Goal: Task Accomplishment & Management: Manage account settings

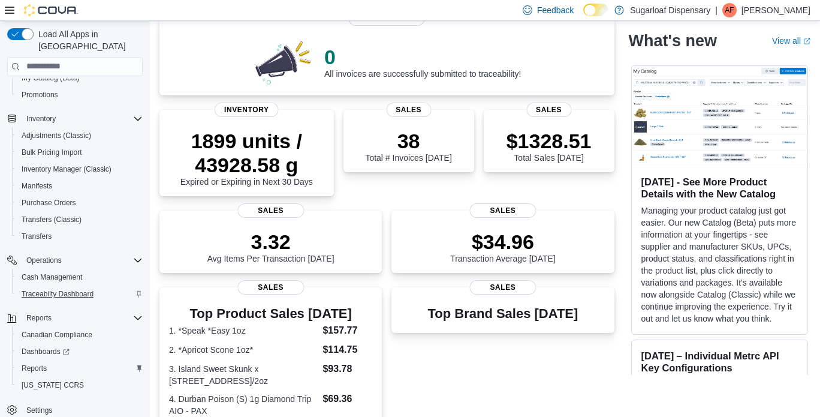
scroll to position [180, 0]
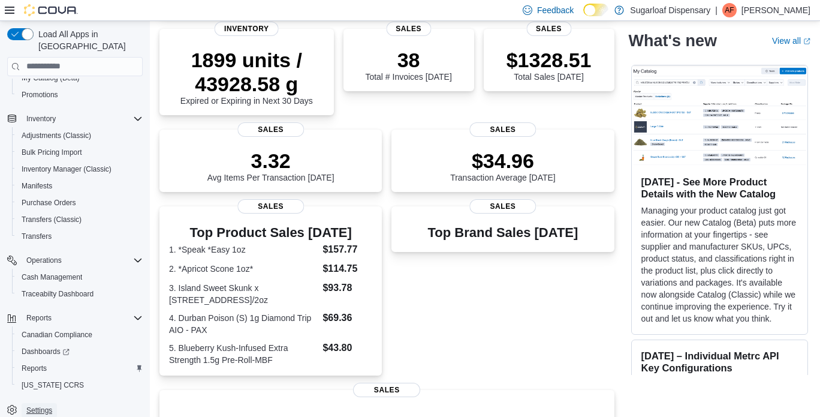
click at [40, 405] on span "Settings" at bounding box center [39, 410] width 26 height 10
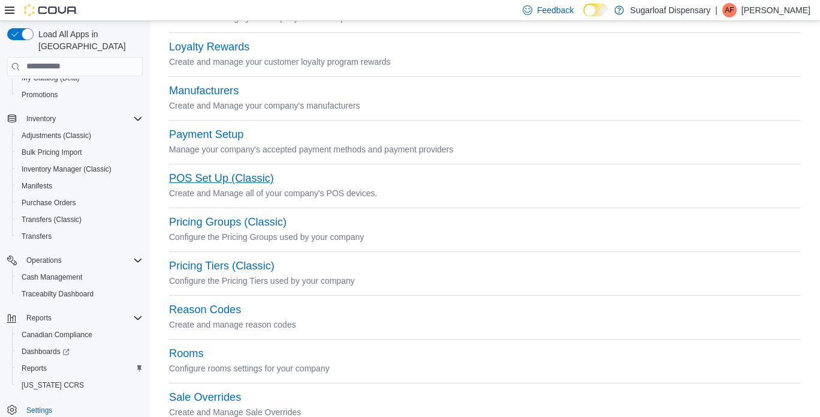
scroll to position [360, 0]
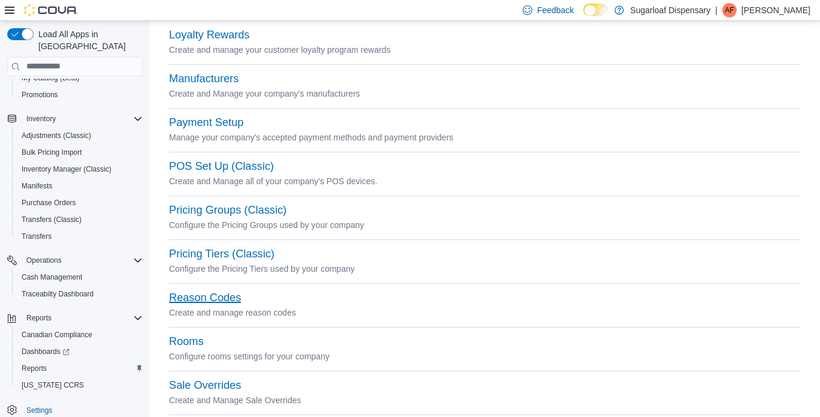
click at [233, 297] on button "Reason Codes" at bounding box center [205, 297] width 72 height 13
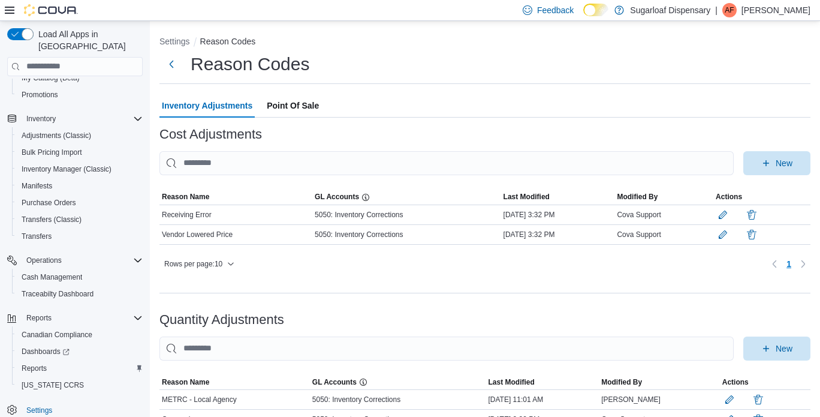
click at [296, 103] on span "Point Of Sale" at bounding box center [293, 105] width 52 height 24
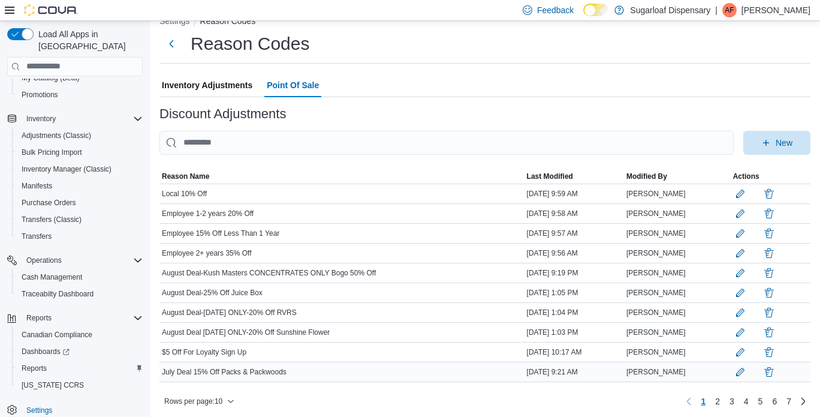
scroll to position [31, 0]
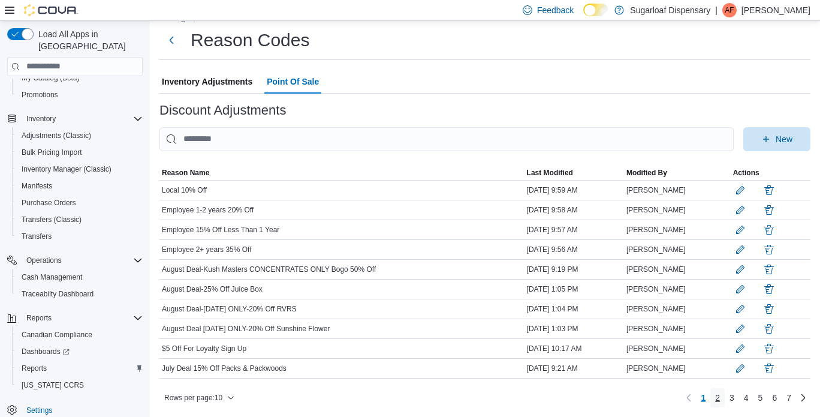
click at [725, 399] on link "2" at bounding box center [717, 397] width 14 height 19
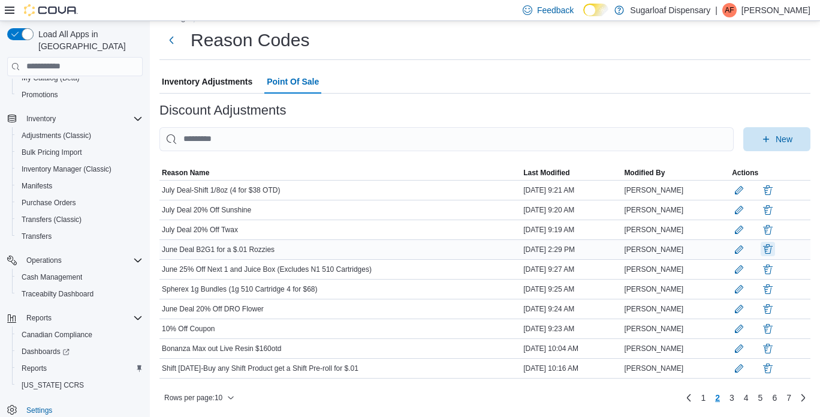
click at [775, 242] on button "button" at bounding box center [767, 249] width 14 height 14
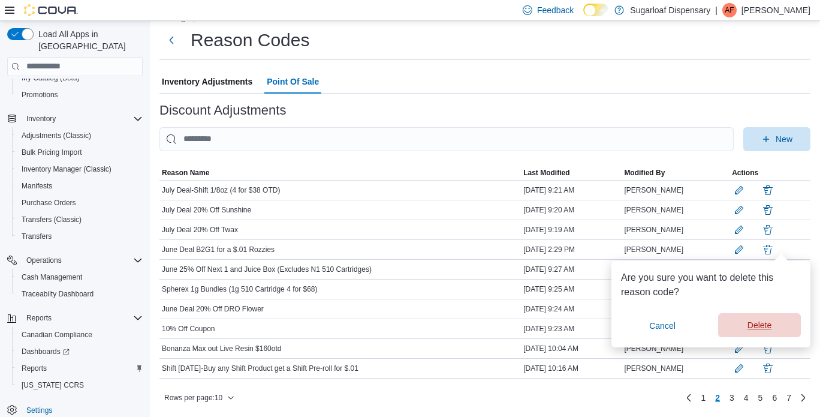
click at [752, 319] on span "Delete" at bounding box center [759, 325] width 24 height 12
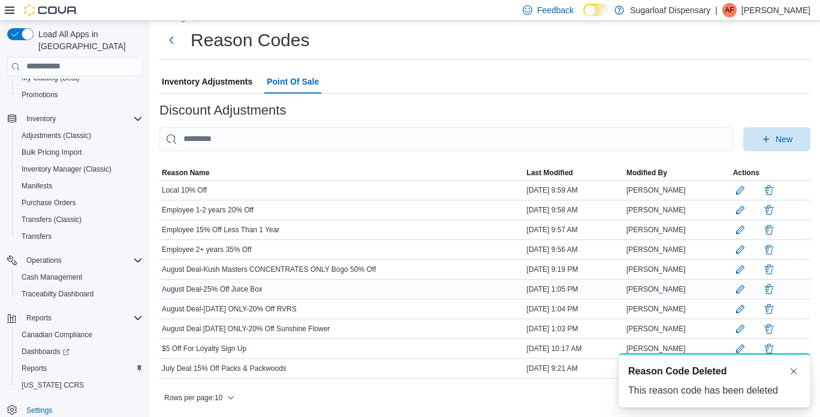
scroll to position [0, 0]
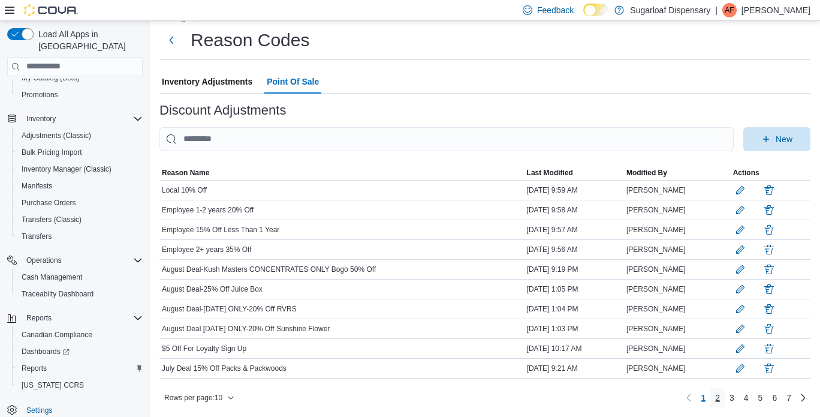
click at [725, 400] on link "2" at bounding box center [717, 397] width 14 height 19
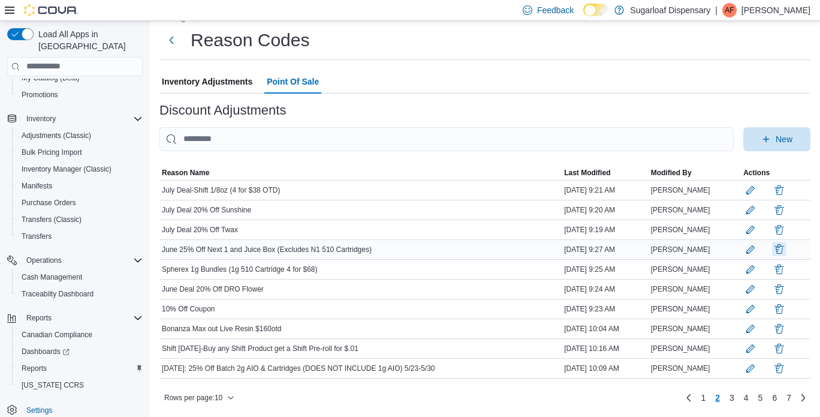
click at [786, 242] on button "button" at bounding box center [779, 249] width 14 height 14
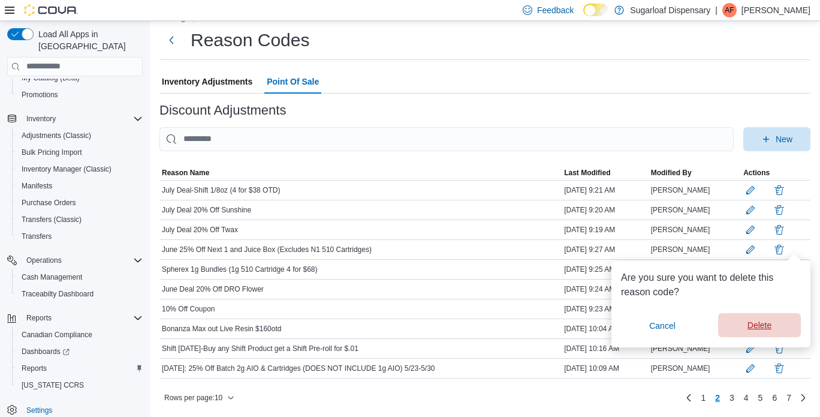
click at [771, 319] on span "Delete" at bounding box center [759, 325] width 24 height 12
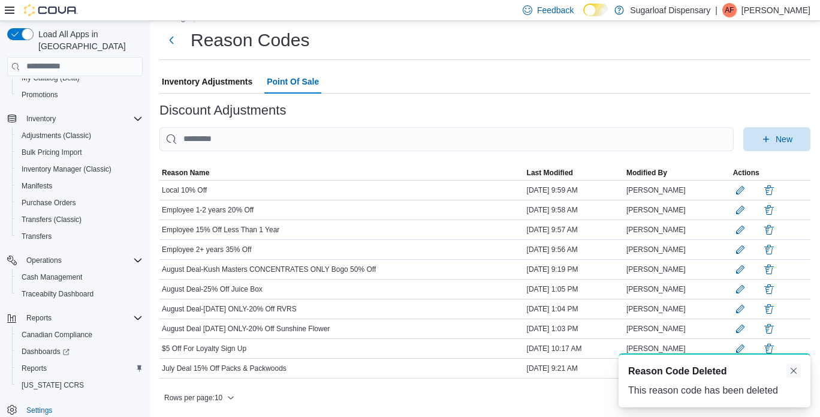
click at [790, 371] on button "Dismiss toast" at bounding box center [793, 370] width 14 height 14
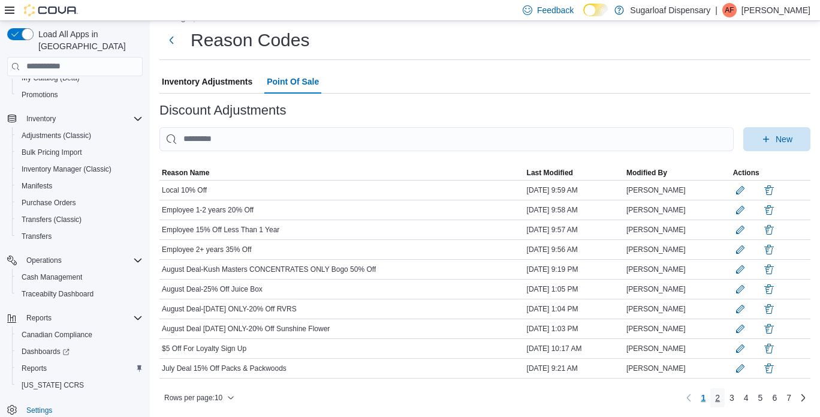
click at [720, 400] on span "2" at bounding box center [717, 397] width 5 height 12
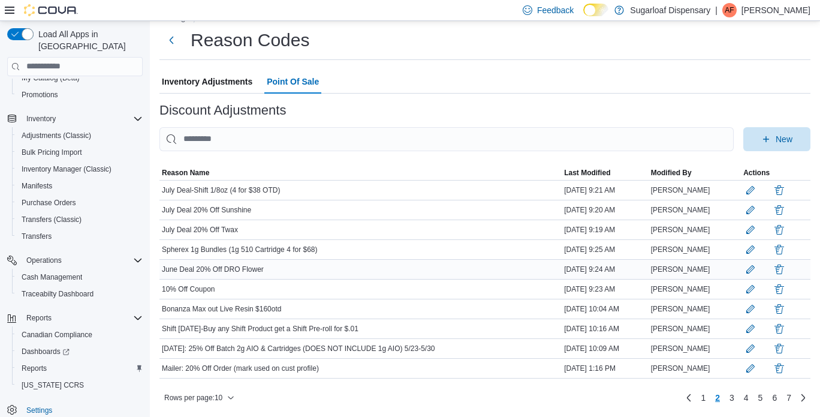
click at [804, 262] on div at bounding box center [775, 269] width 65 height 14
click at [786, 261] on button "button" at bounding box center [779, 268] width 14 height 14
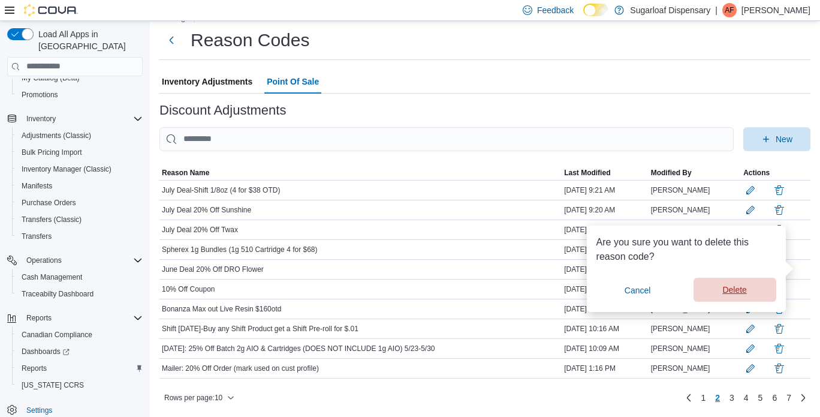
click at [746, 283] on span "Delete" at bounding box center [734, 289] width 24 height 12
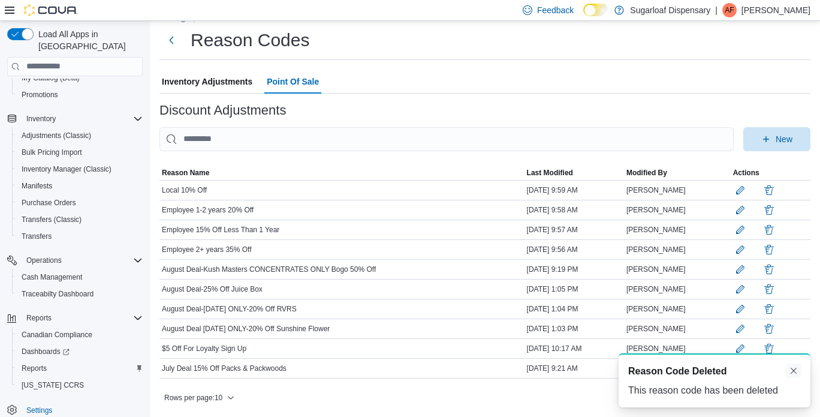
click at [793, 372] on button "Dismiss toast" at bounding box center [793, 370] width 14 height 14
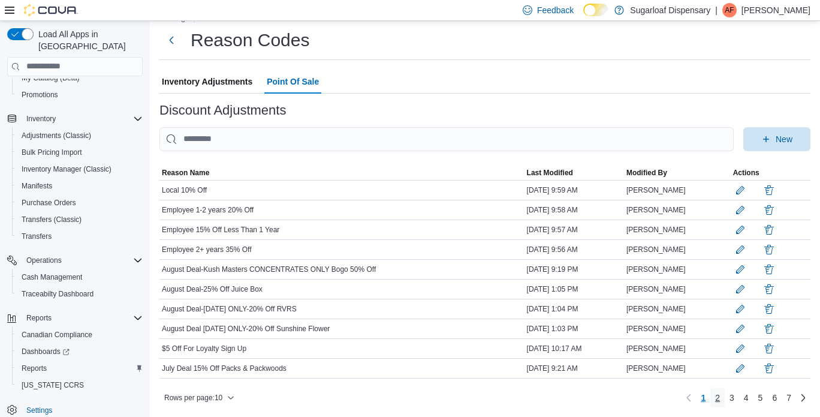
click at [725, 397] on link "2" at bounding box center [717, 397] width 14 height 19
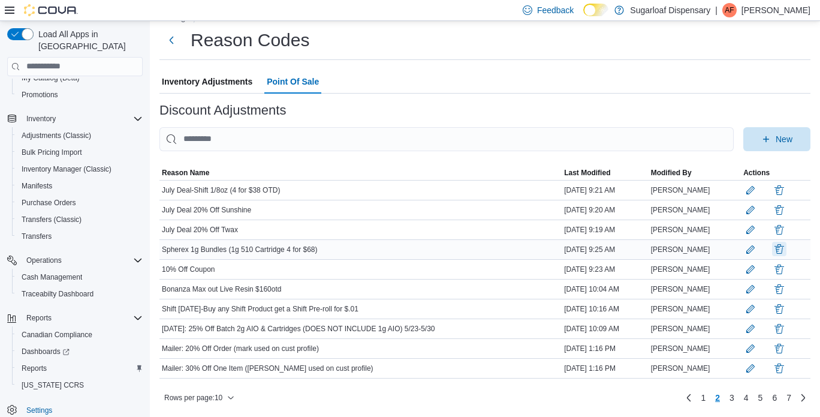
click at [786, 242] on button "button" at bounding box center [779, 249] width 14 height 14
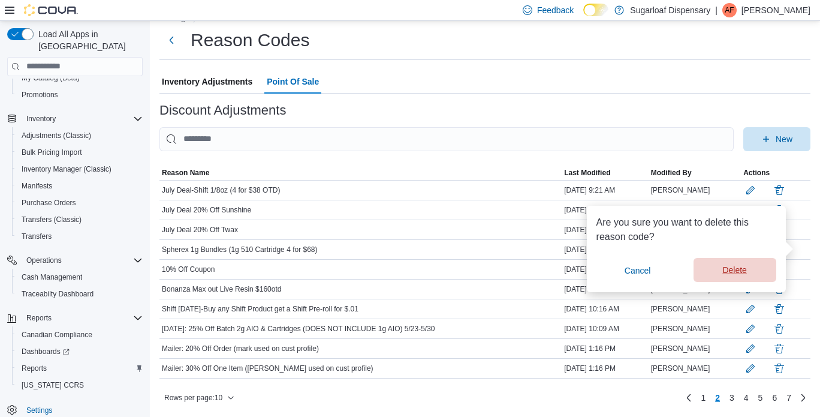
click at [744, 264] on span "Delete" at bounding box center [734, 270] width 24 height 12
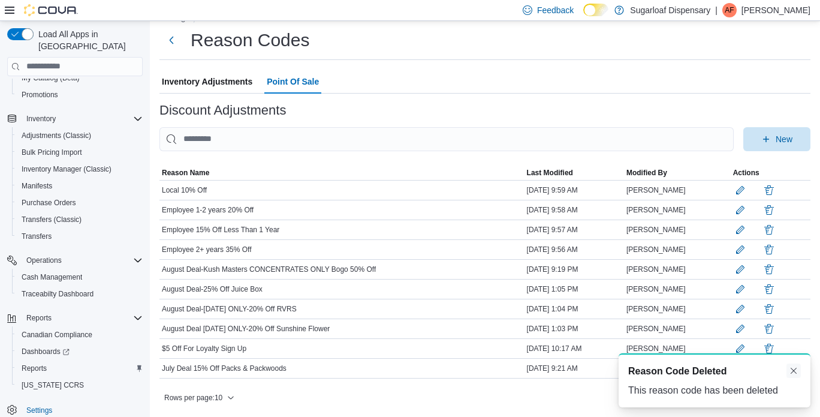
click at [791, 369] on button "Dismiss toast" at bounding box center [793, 370] width 14 height 14
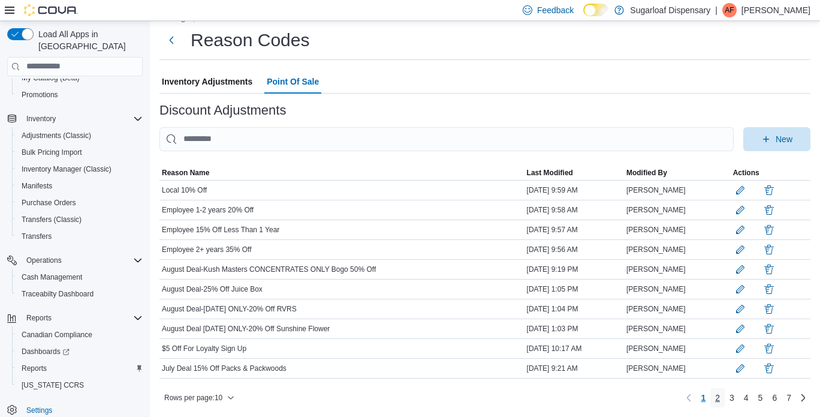
click at [725, 397] on link "2" at bounding box center [717, 397] width 14 height 19
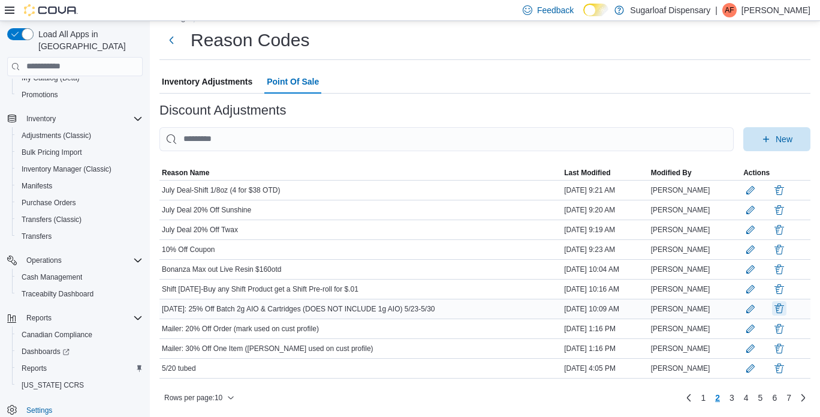
click at [786, 301] on button "button" at bounding box center [779, 308] width 14 height 14
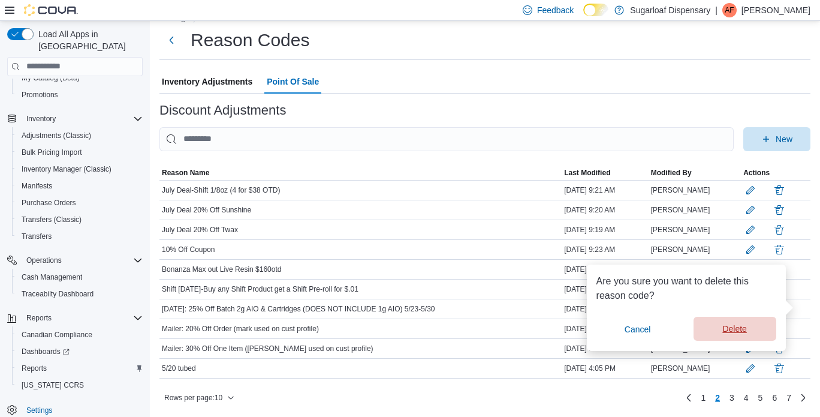
click at [741, 328] on span "Delete" at bounding box center [735, 328] width 68 height 24
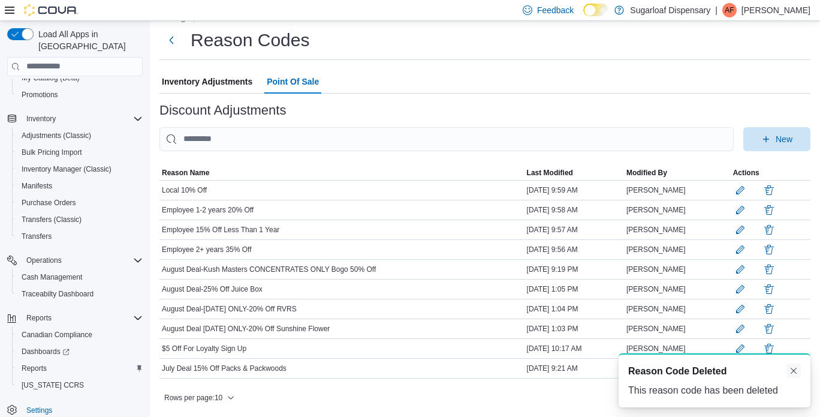
click at [793, 371] on button "Dismiss toast" at bounding box center [793, 370] width 14 height 14
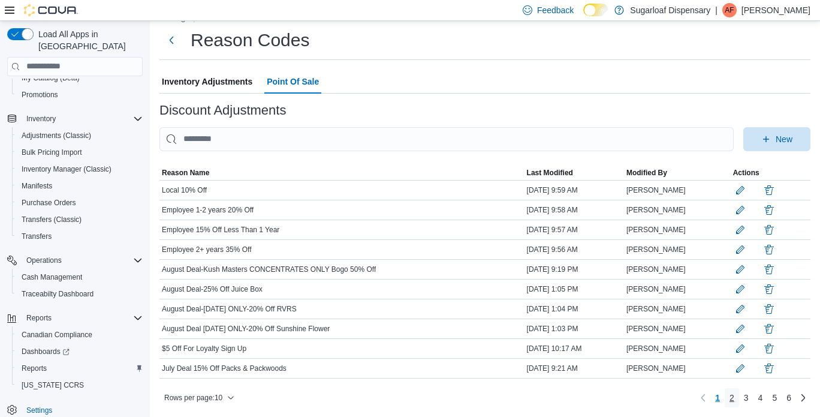
click at [739, 394] on link "2" at bounding box center [732, 397] width 14 height 19
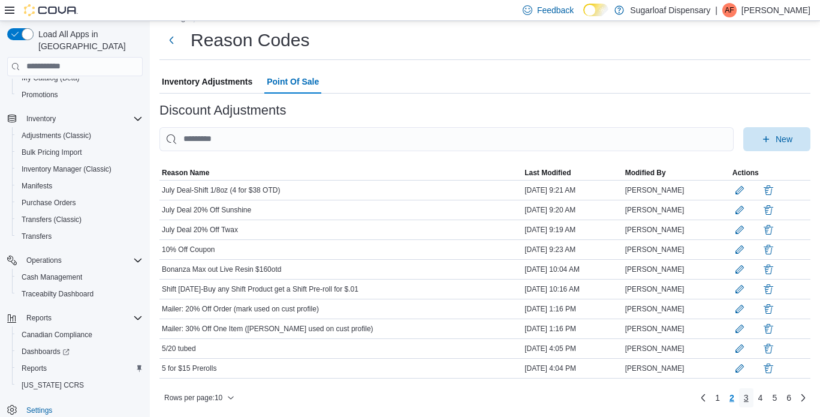
click at [749, 397] on span "3" at bounding box center [746, 397] width 5 height 12
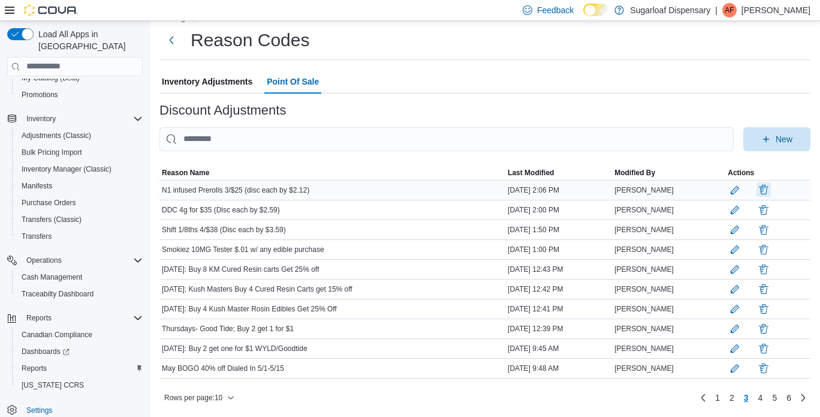
click at [771, 182] on button "button" at bounding box center [763, 189] width 14 height 14
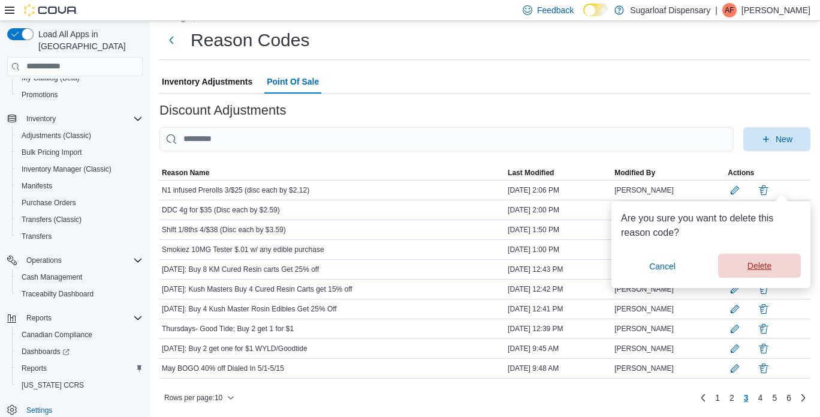
click at [766, 253] on span "Delete" at bounding box center [759, 265] width 68 height 24
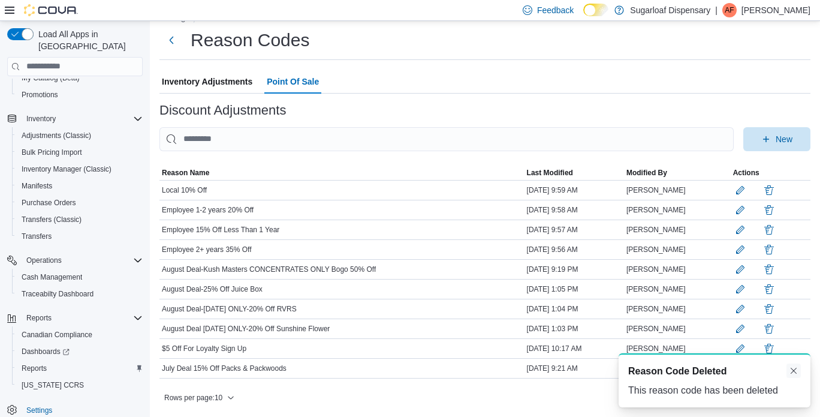
click at [790, 364] on button "Dismiss toast" at bounding box center [793, 370] width 14 height 14
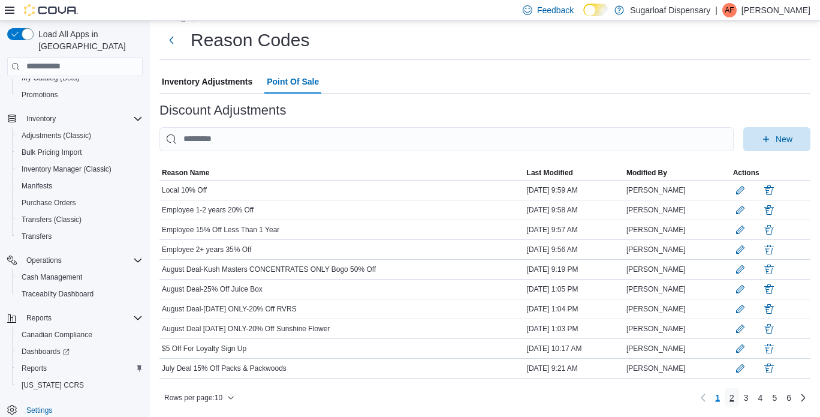
click at [739, 397] on link "2" at bounding box center [732, 397] width 14 height 19
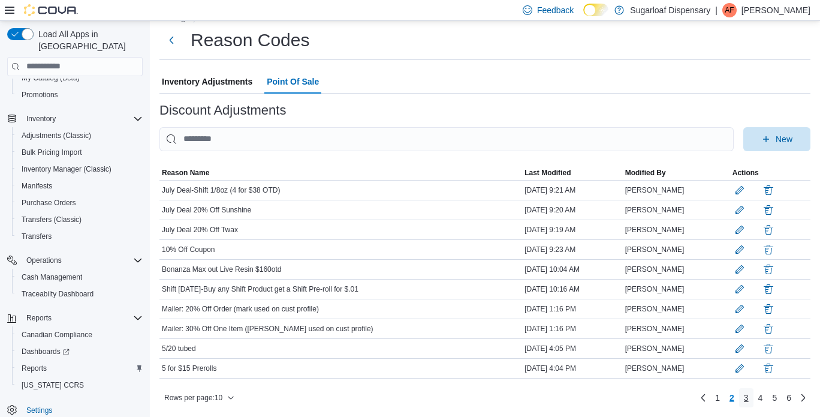
click at [749, 400] on span "3" at bounding box center [746, 397] width 5 height 12
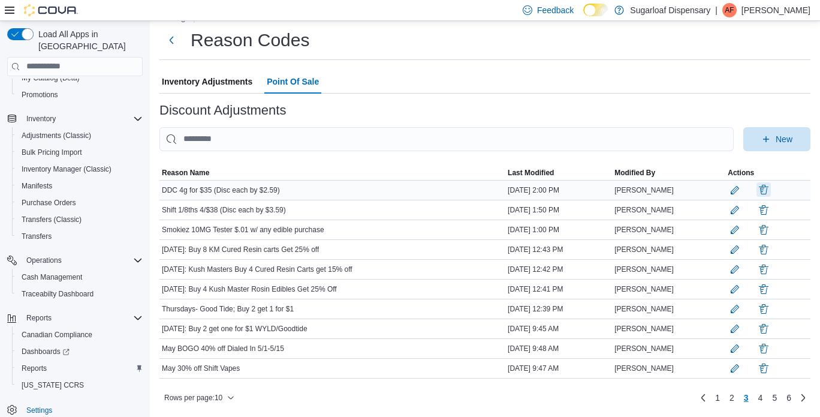
click at [771, 186] on button "button" at bounding box center [763, 189] width 14 height 14
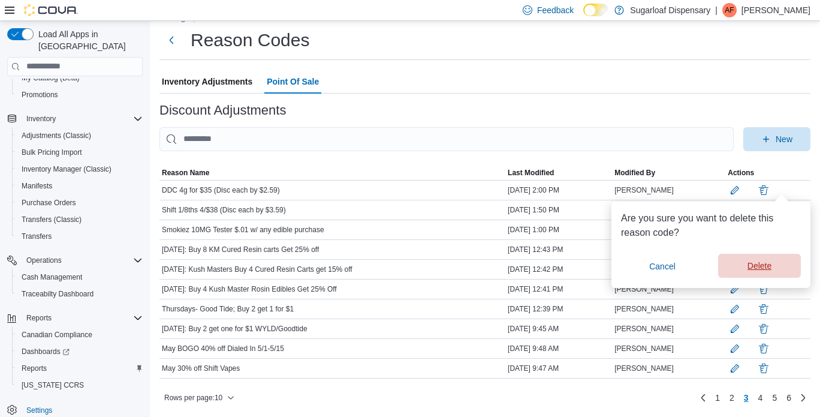
click at [768, 260] on span "Delete" at bounding box center [759, 265] width 24 height 12
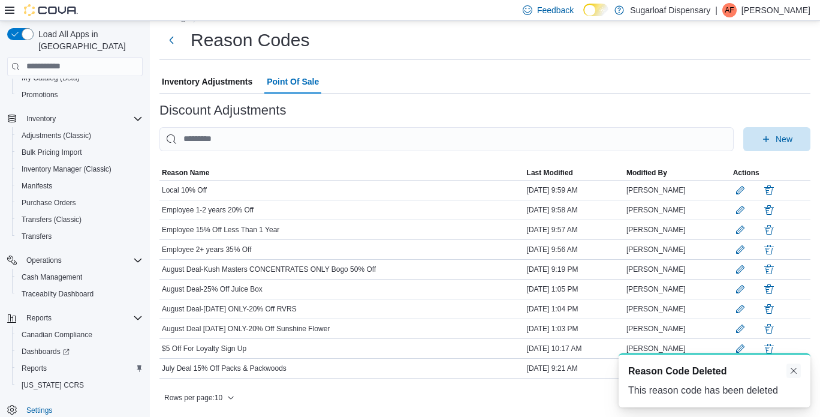
click at [793, 369] on button "Dismiss toast" at bounding box center [793, 370] width 14 height 14
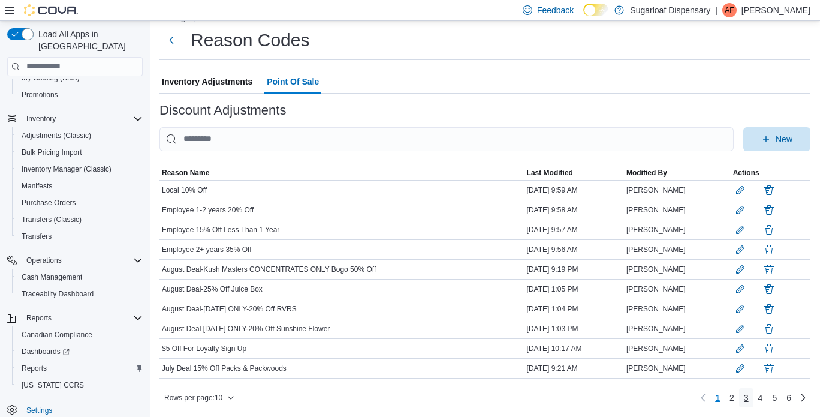
click at [749, 398] on link "3" at bounding box center [746, 397] width 14 height 19
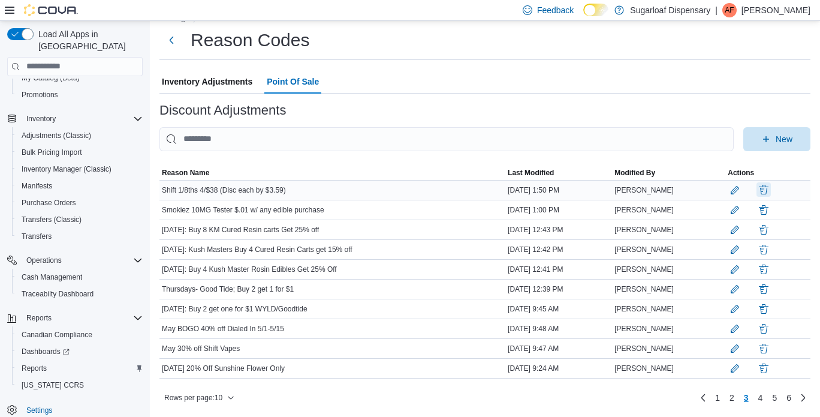
click at [771, 182] on button "button" at bounding box center [763, 189] width 14 height 14
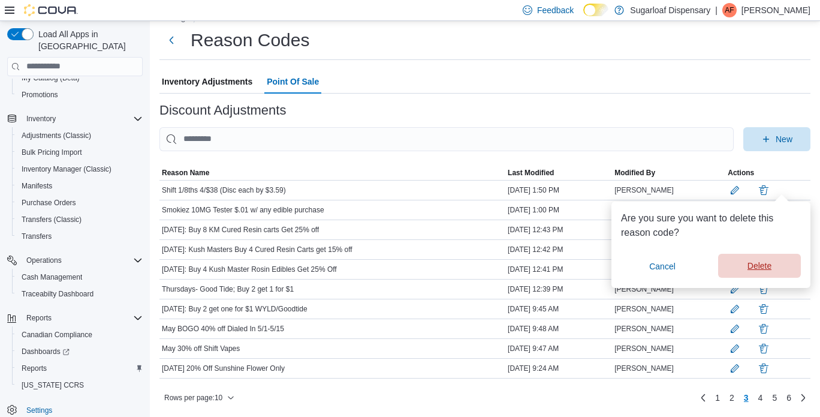
click at [768, 260] on span "Delete" at bounding box center [759, 265] width 24 height 12
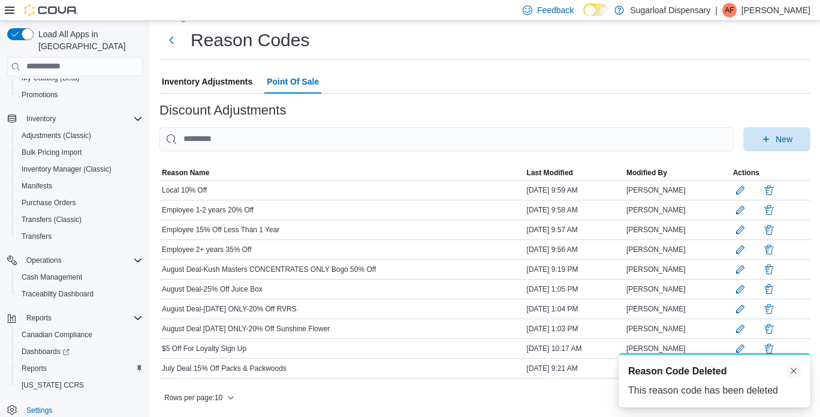
click at [796, 367] on button "Dismiss toast" at bounding box center [793, 370] width 14 height 14
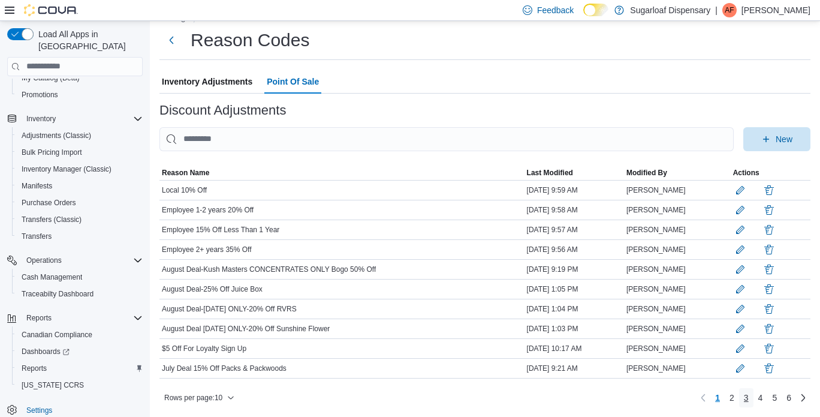
click at [749, 396] on span "3" at bounding box center [746, 397] width 5 height 12
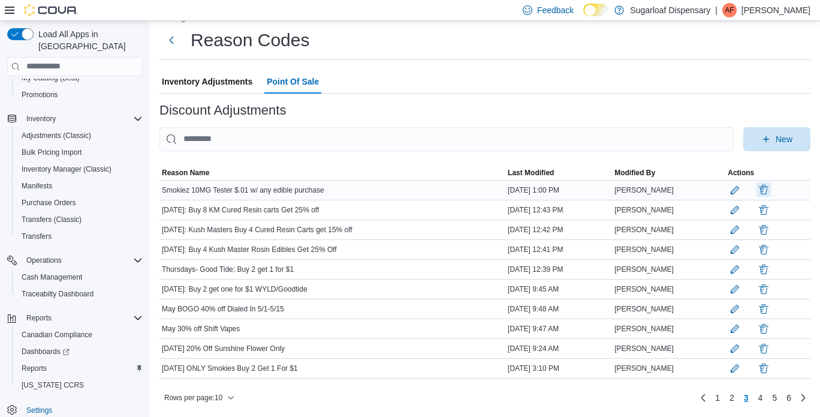
click at [771, 186] on button "button" at bounding box center [763, 189] width 14 height 14
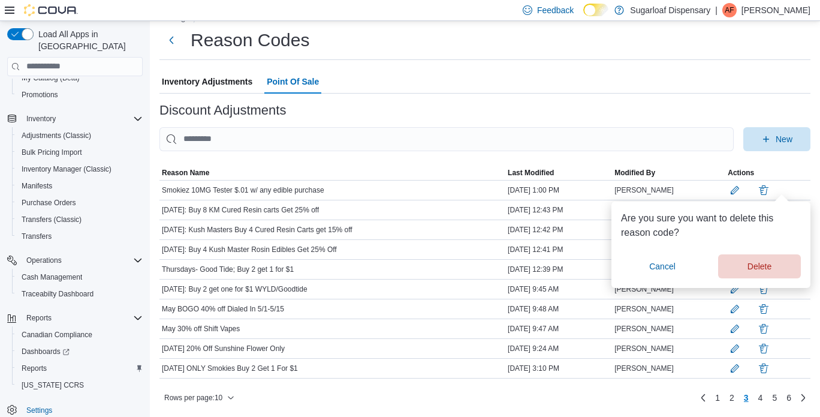
click at [765, 270] on div "Delete" at bounding box center [759, 266] width 83 height 24
click at [765, 262] on span "Delete" at bounding box center [759, 265] width 24 height 12
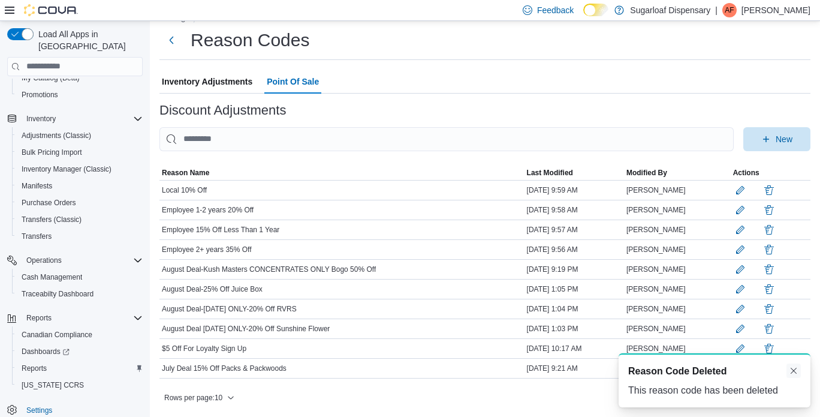
click at [795, 370] on button "Dismiss toast" at bounding box center [793, 370] width 14 height 14
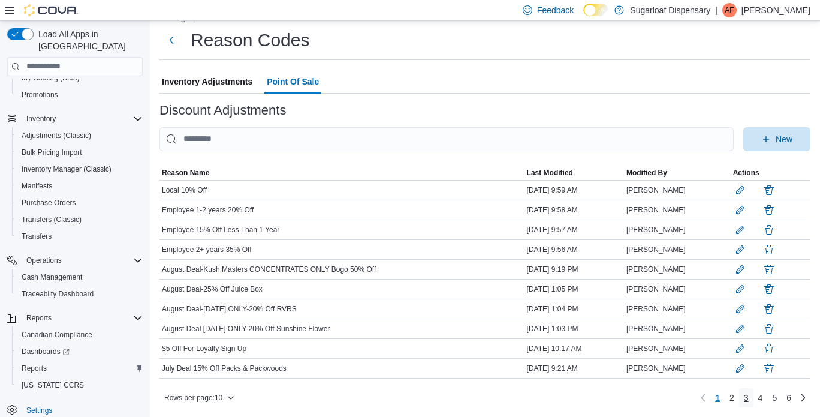
click at [749, 399] on span "3" at bounding box center [746, 397] width 5 height 12
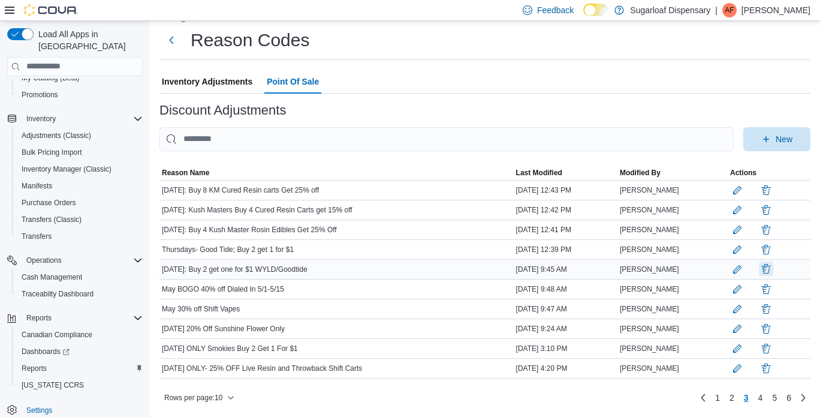
click at [773, 265] on button "button" at bounding box center [766, 268] width 14 height 14
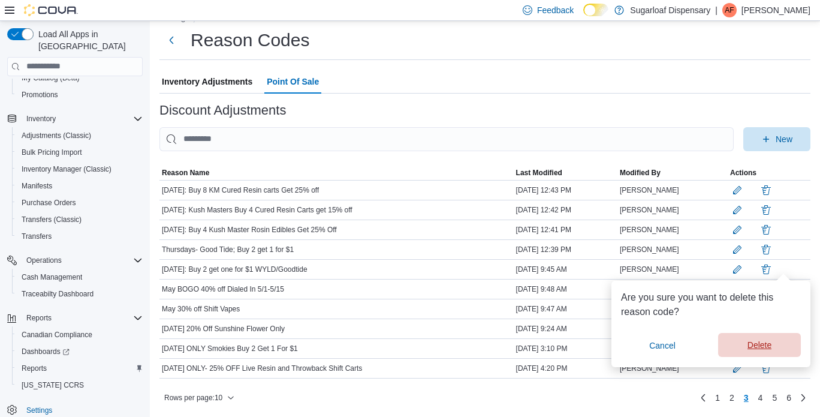
click at [769, 333] on span "Delete" at bounding box center [759, 345] width 68 height 24
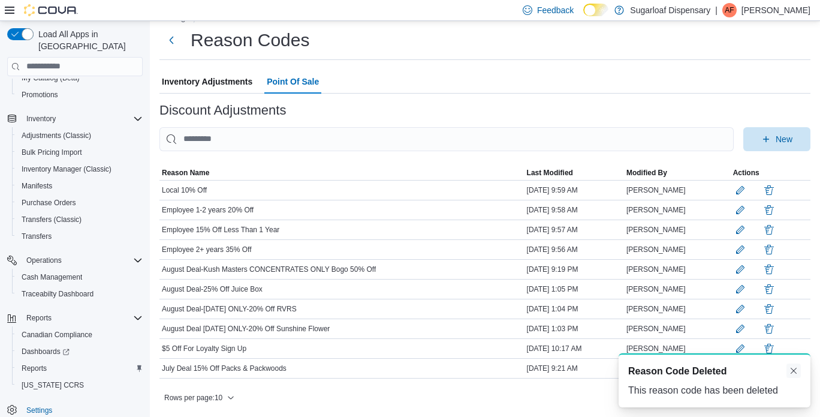
click at [790, 371] on button "Dismiss toast" at bounding box center [793, 370] width 14 height 14
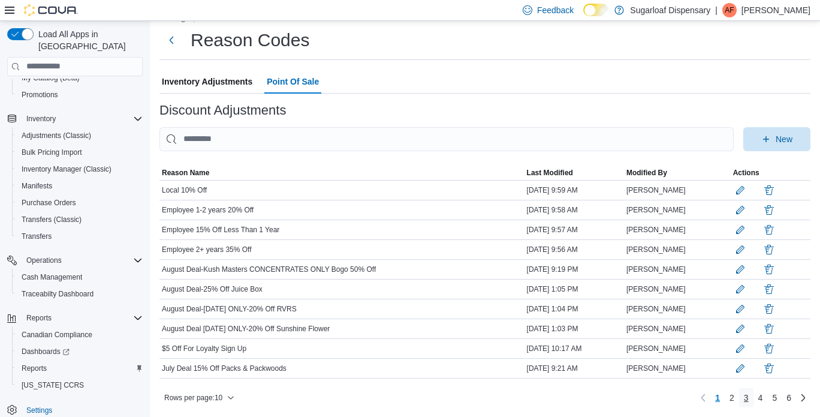
click at [749, 399] on span "3" at bounding box center [746, 397] width 5 height 12
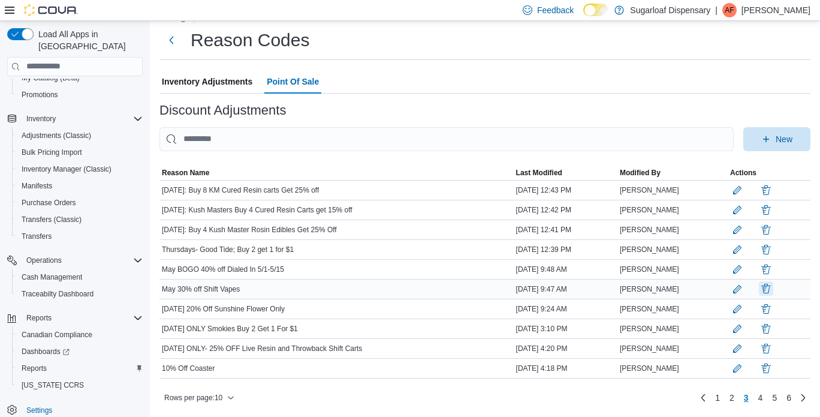
click at [773, 282] on button "button" at bounding box center [766, 288] width 14 height 14
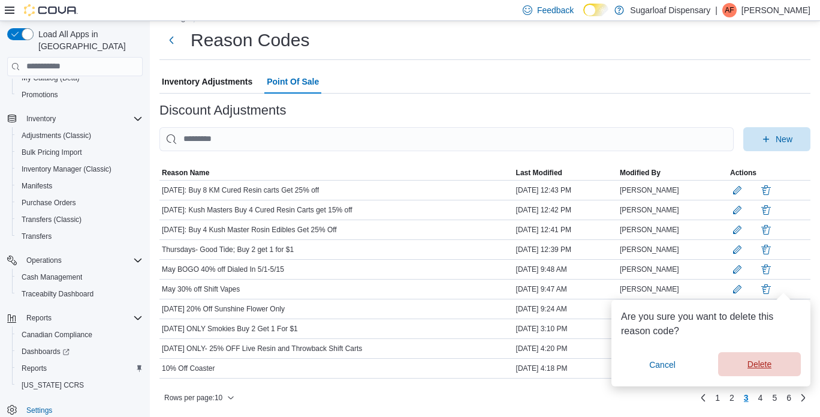
click at [767, 358] on span "Delete" at bounding box center [759, 364] width 24 height 12
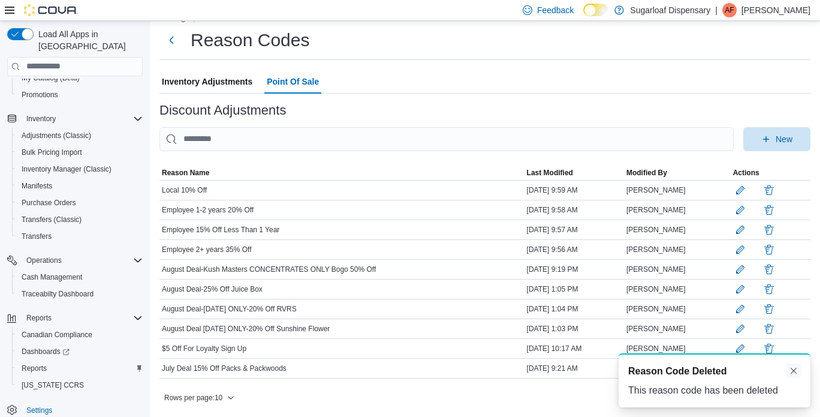
click at [793, 371] on button "Dismiss toast" at bounding box center [793, 370] width 14 height 14
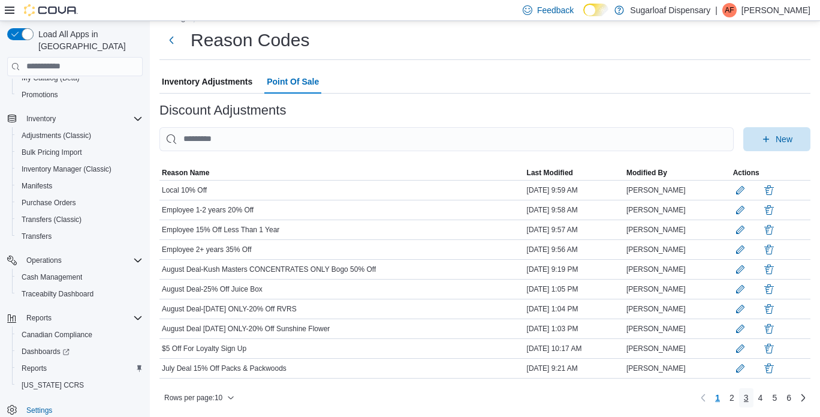
click at [749, 397] on span "3" at bounding box center [746, 397] width 5 height 12
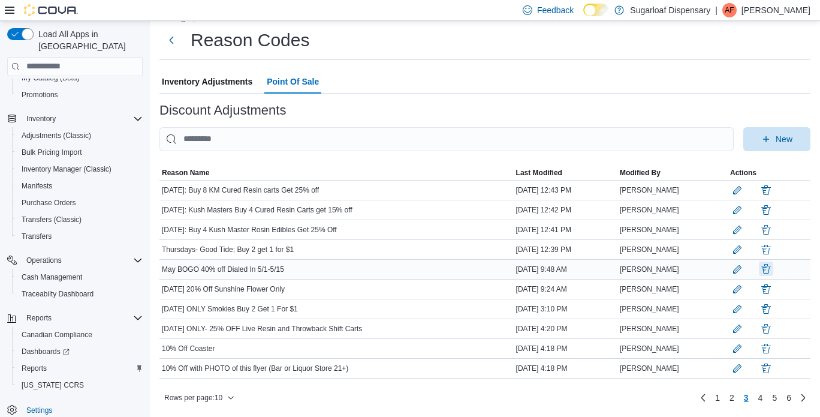
click at [773, 265] on button "button" at bounding box center [766, 268] width 14 height 14
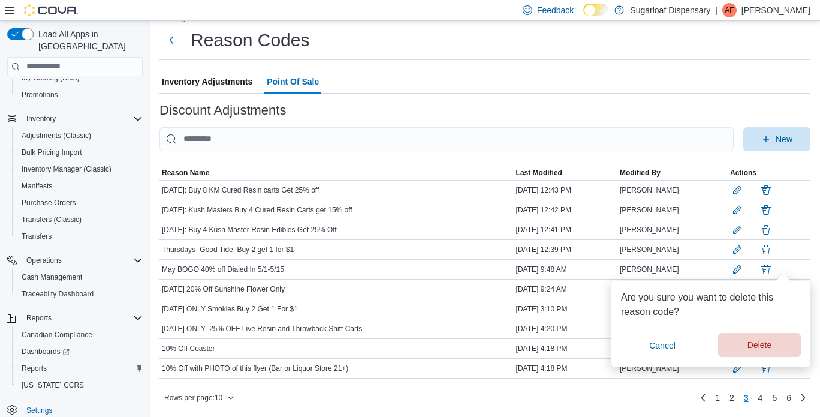
click at [763, 333] on span "Delete" at bounding box center [759, 345] width 68 height 24
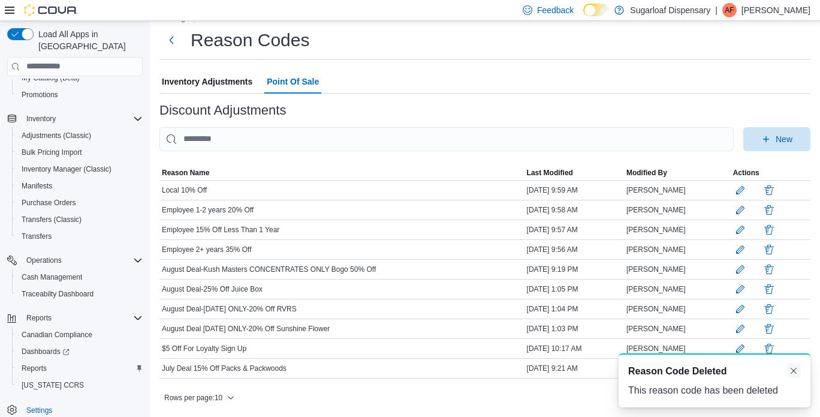
click at [795, 370] on button "Dismiss toast" at bounding box center [793, 370] width 14 height 14
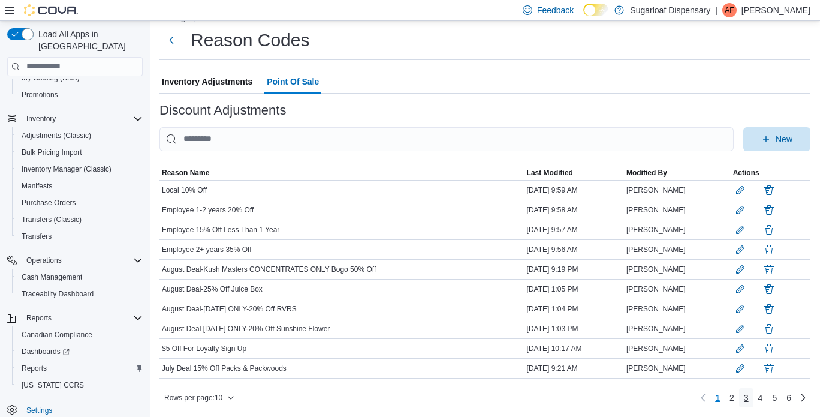
click at [749, 396] on span "3" at bounding box center [746, 397] width 5 height 12
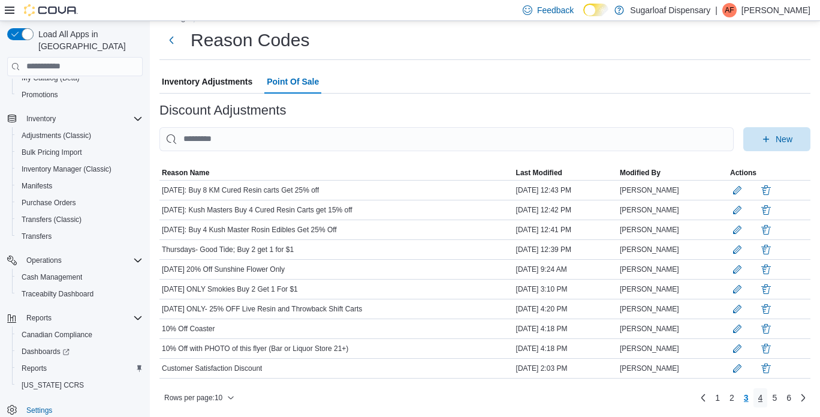
click at [763, 400] on span "4" at bounding box center [760, 397] width 5 height 12
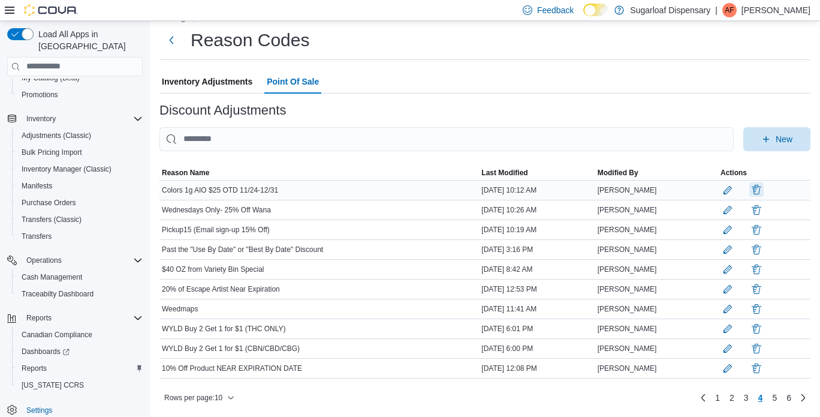
click at [763, 182] on button "button" at bounding box center [756, 189] width 14 height 14
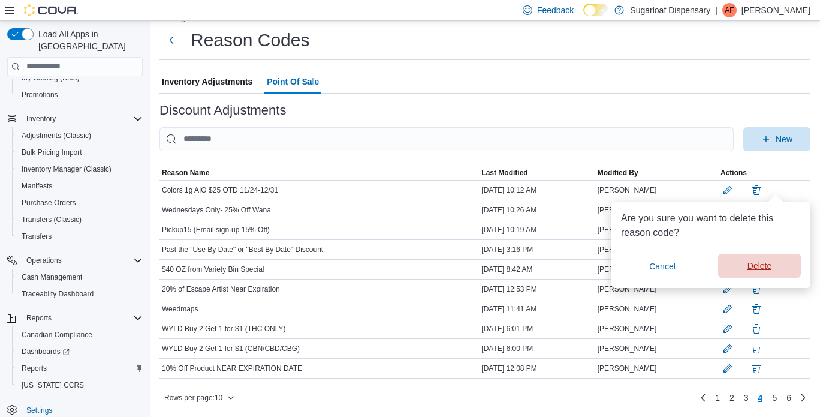
click at [777, 255] on span "Delete" at bounding box center [759, 265] width 68 height 24
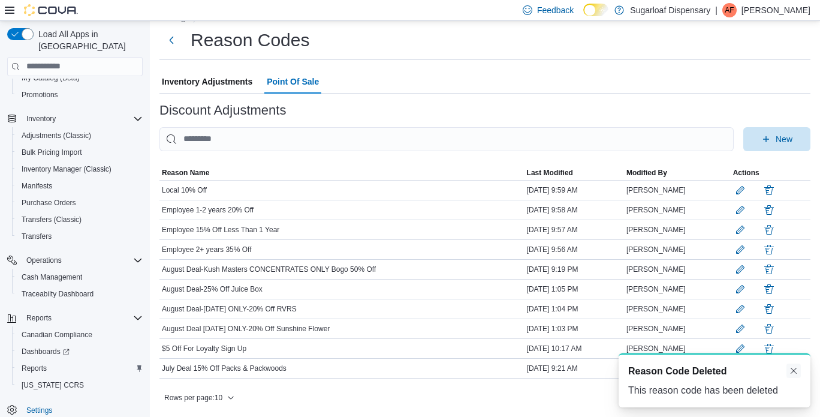
click at [796, 369] on button "Dismiss toast" at bounding box center [793, 370] width 14 height 14
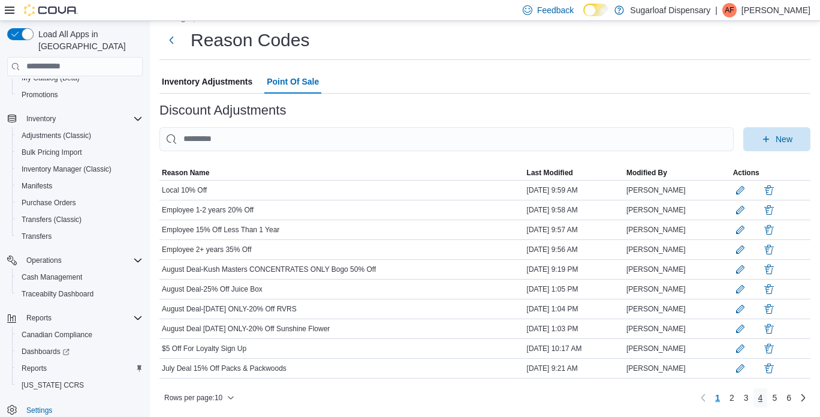
click at [763, 395] on span "4" at bounding box center [760, 397] width 5 height 12
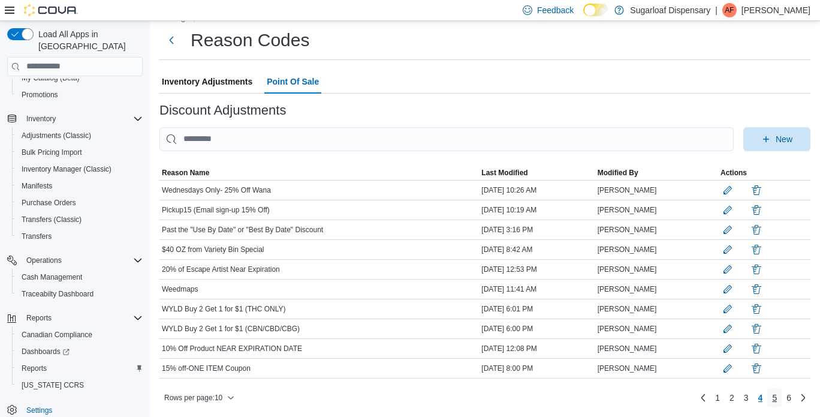
click at [777, 403] on span "5" at bounding box center [774, 397] width 5 height 19
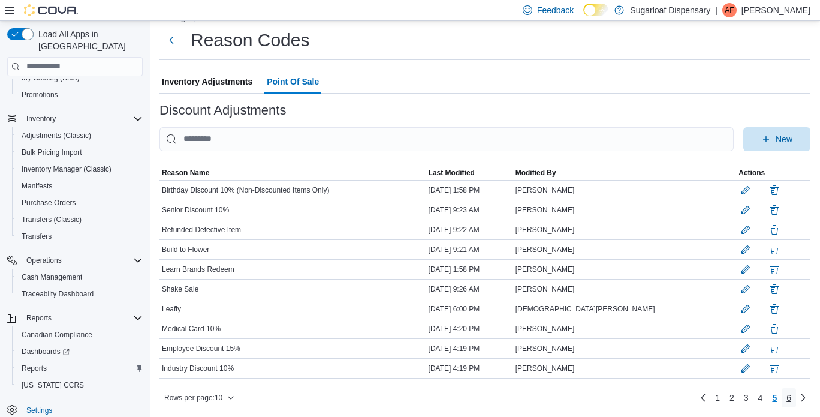
click at [791, 398] on span "6" at bounding box center [788, 397] width 5 height 12
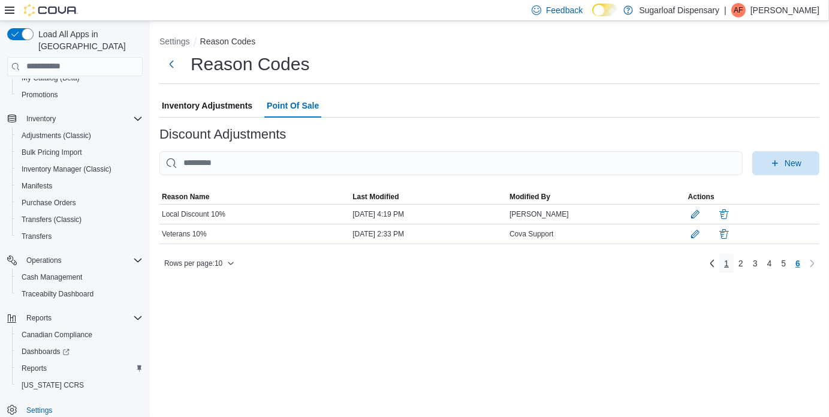
click at [725, 273] on link "1" at bounding box center [726, 262] width 14 height 19
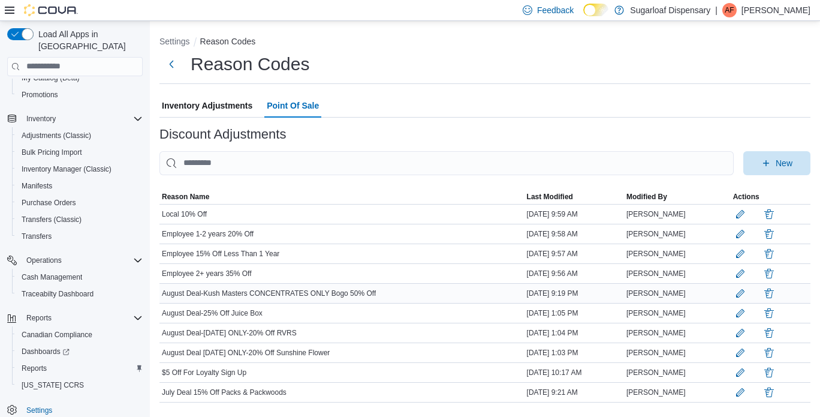
scroll to position [31, 0]
